Goal: Check status: Check status

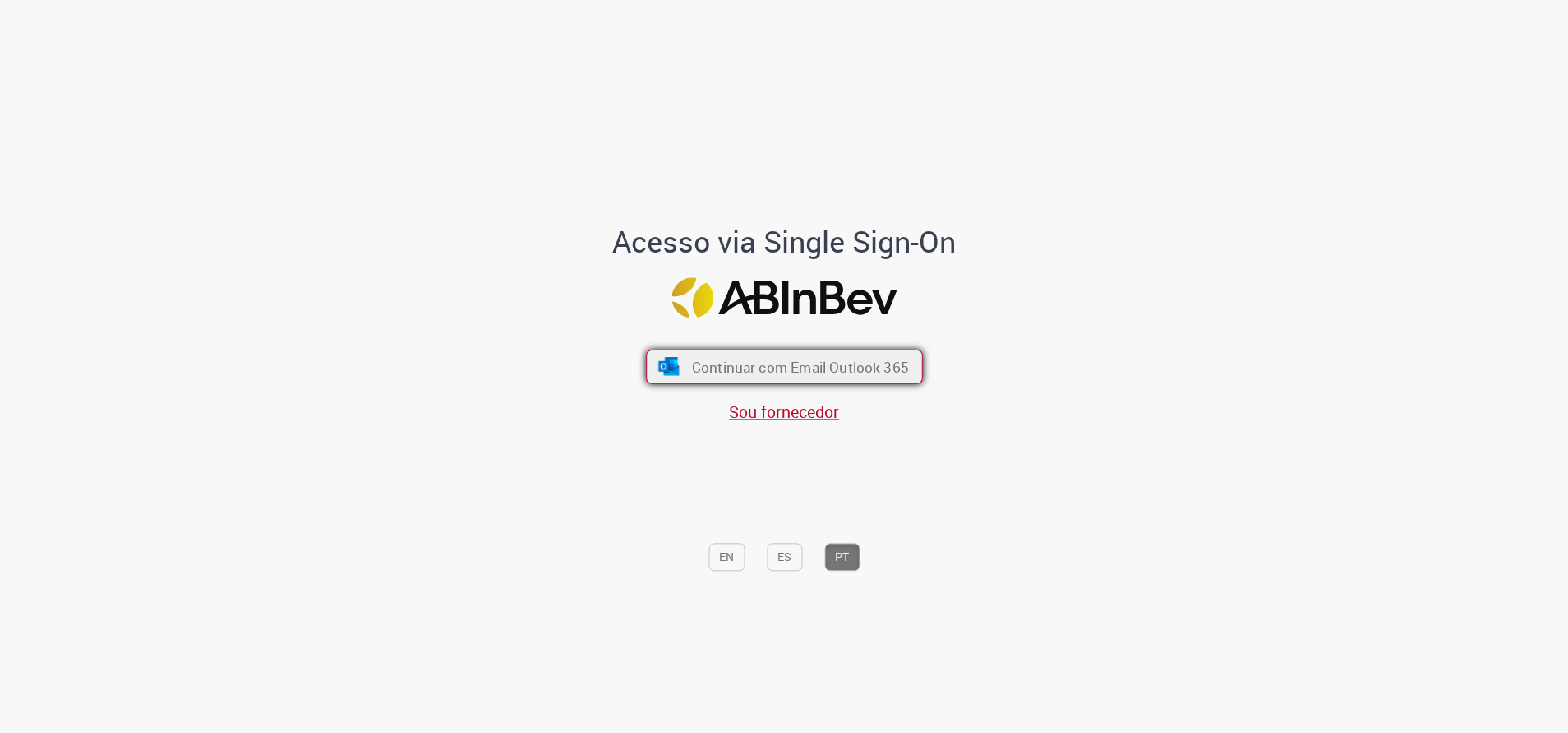
click at [848, 376] on span "Continuar com Email Outlook 365" at bounding box center [799, 366] width 217 height 19
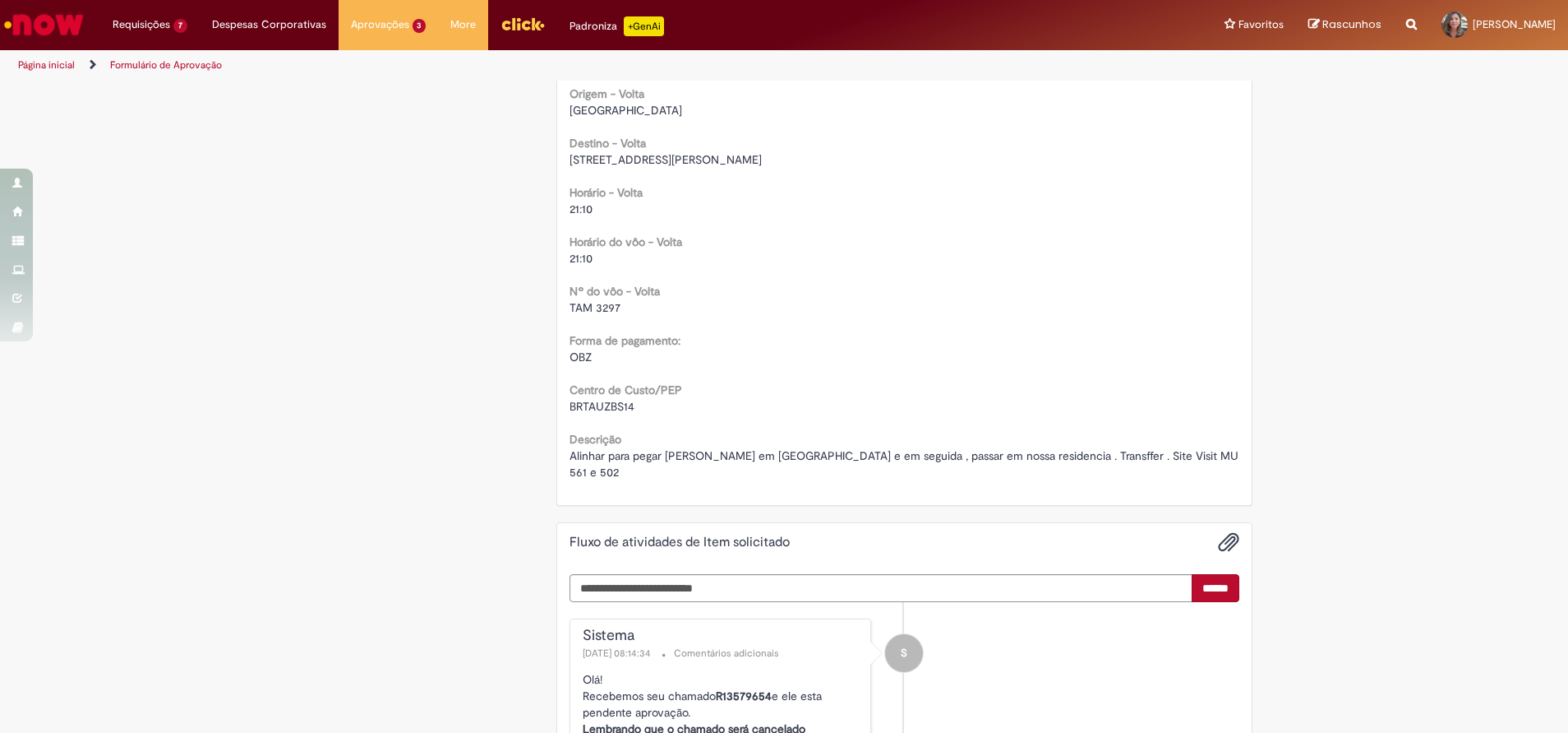
scroll to position [1727, 0]
